Goal: Task Accomplishment & Management: Manage account settings

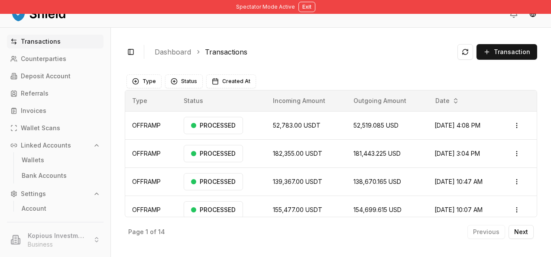
scroll to position [14, 0]
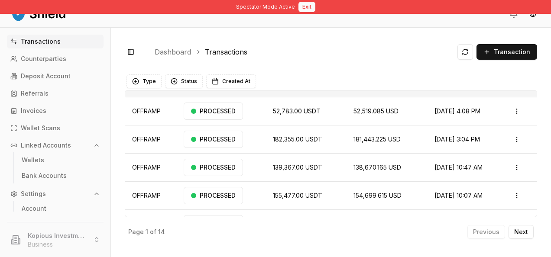
click at [309, 6] on button "Exit" at bounding box center [306, 7] width 17 height 10
